Goal: Complete application form

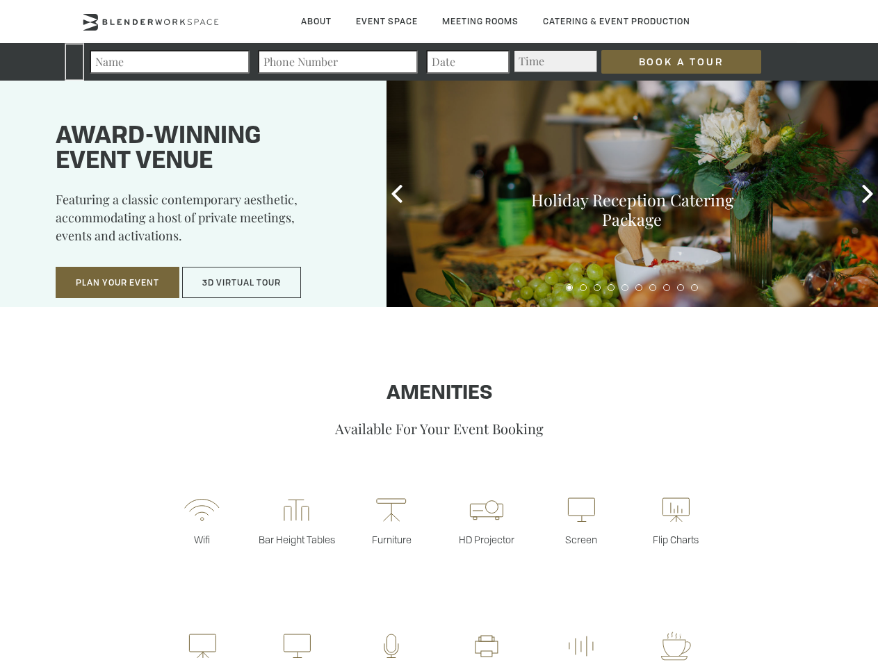
click at [670, 62] on input "Book a Tour" at bounding box center [681, 62] width 160 height 24
click at [117, 283] on button "Plan Your Event" at bounding box center [118, 283] width 124 height 32
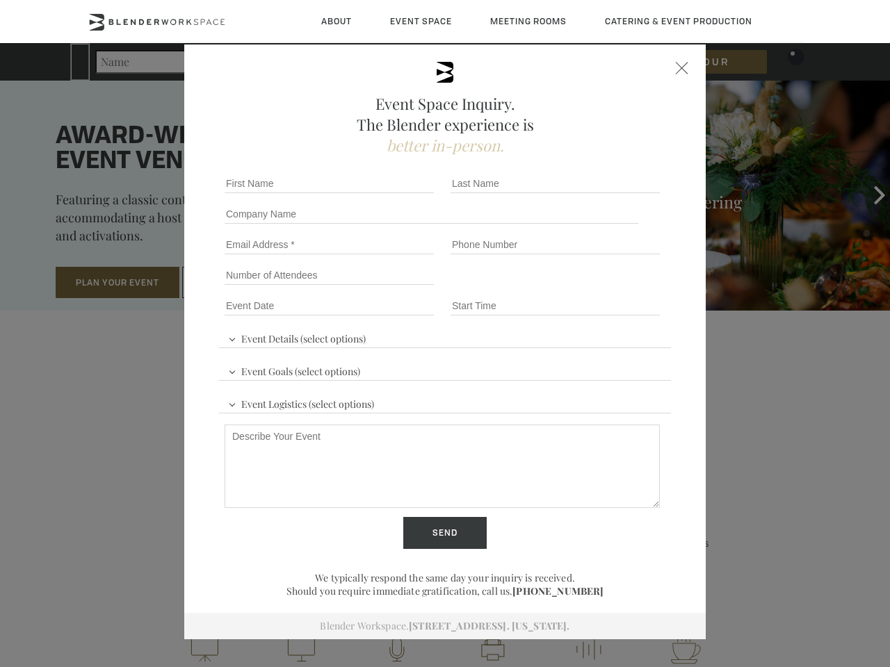
click at [242, 283] on input "Number of Attendees" at bounding box center [329, 275] width 209 height 19
click at [397, 194] on div "First name *" at bounding box center [332, 183] width 226 height 31
click at [867, 194] on div "Event Space Inquiry. The Blender experience is better in-person. Event Details …" at bounding box center [445, 333] width 890 height 667
click at [569, 288] on fieldset "Number of Attendees Budget Range" at bounding box center [445, 275] width 452 height 31
click at [583, 288] on fieldset "Number of Attendees Budget Range" at bounding box center [445, 275] width 452 height 31
